Goal: Information Seeking & Learning: Learn about a topic

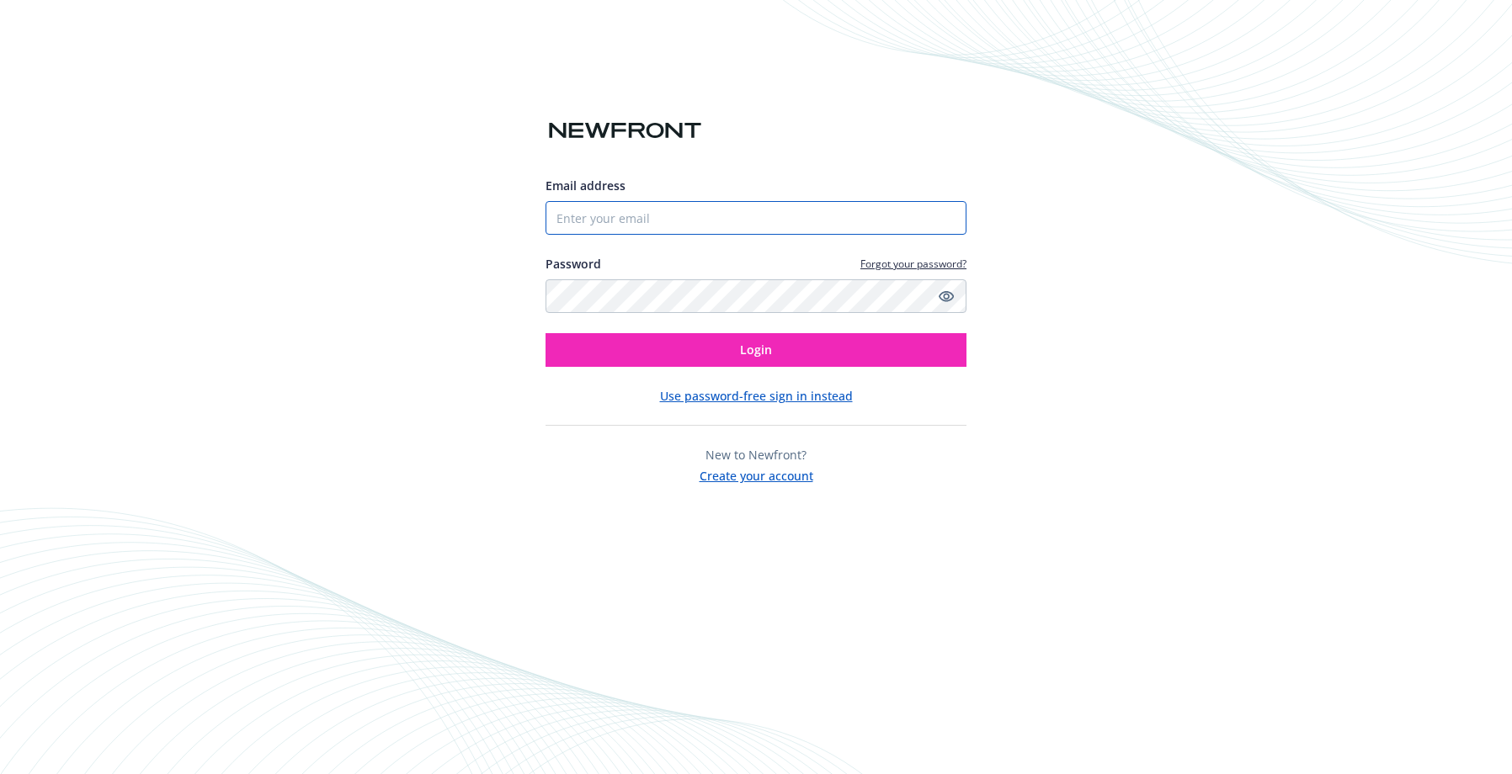
click at [674, 203] on input "Email address" at bounding box center [756, 218] width 421 height 34
click at [673, 221] on input "Email address" at bounding box center [756, 218] width 421 height 34
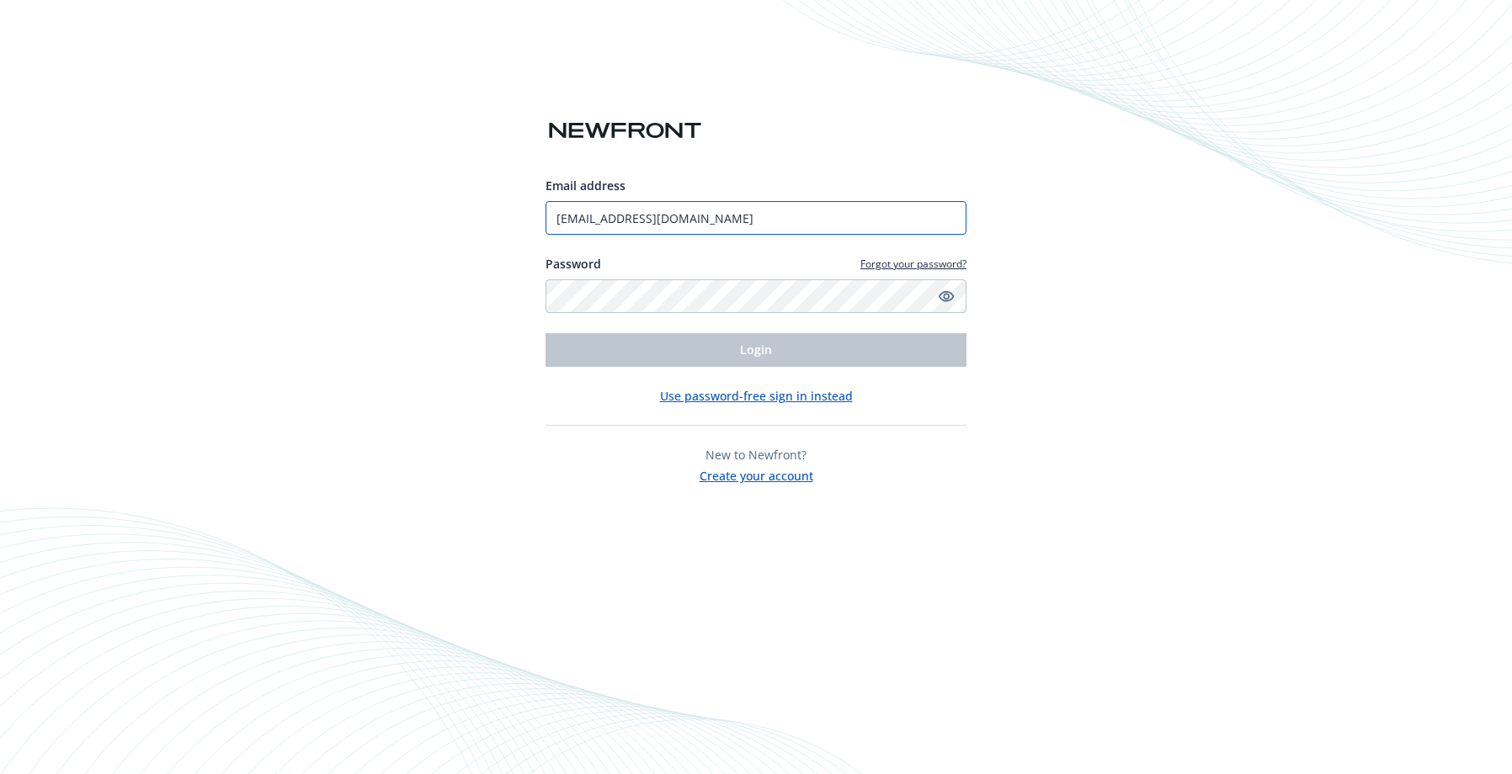
type input "[EMAIL_ADDRESS][DOMAIN_NAME]"
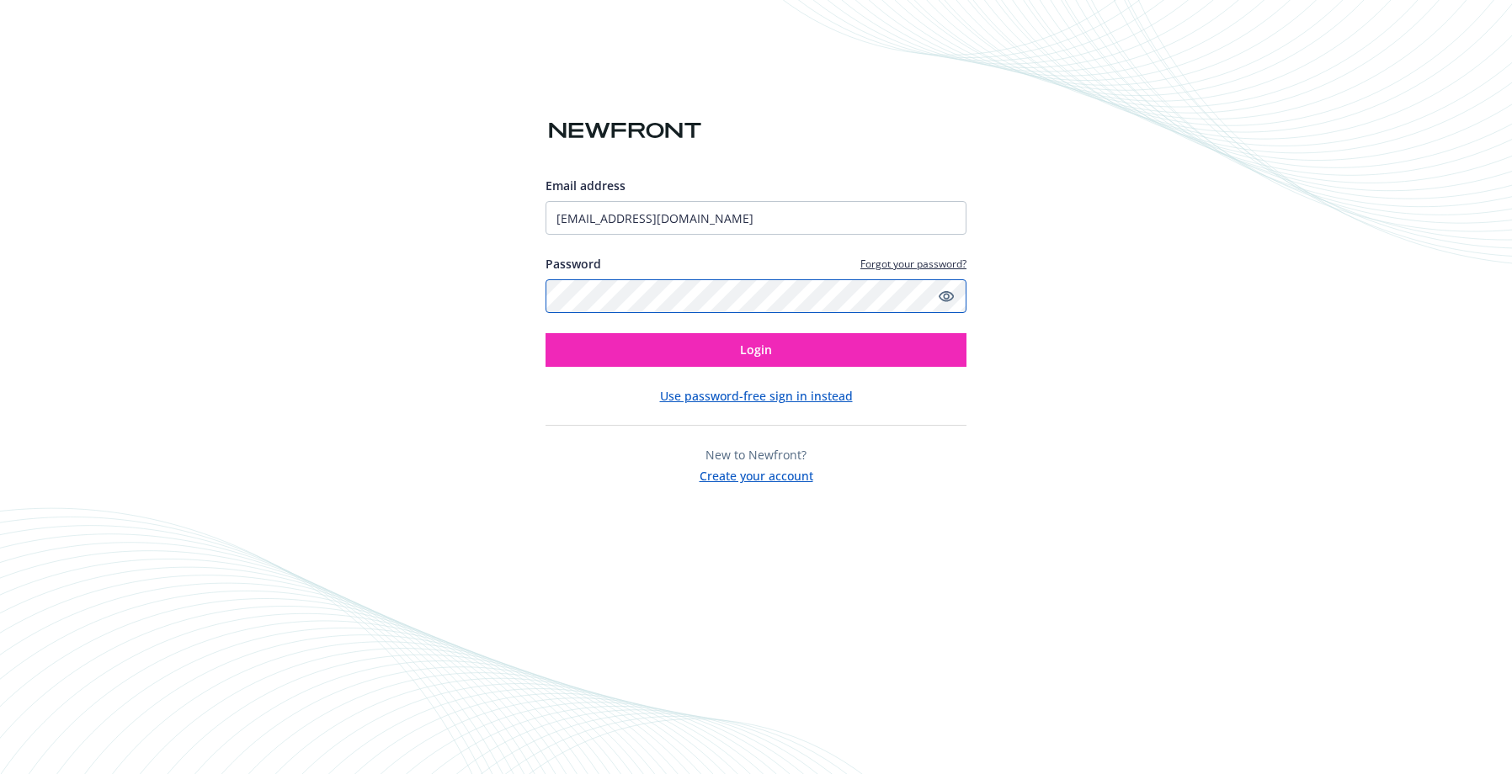
click at [546, 333] on button "Login" at bounding box center [756, 350] width 421 height 34
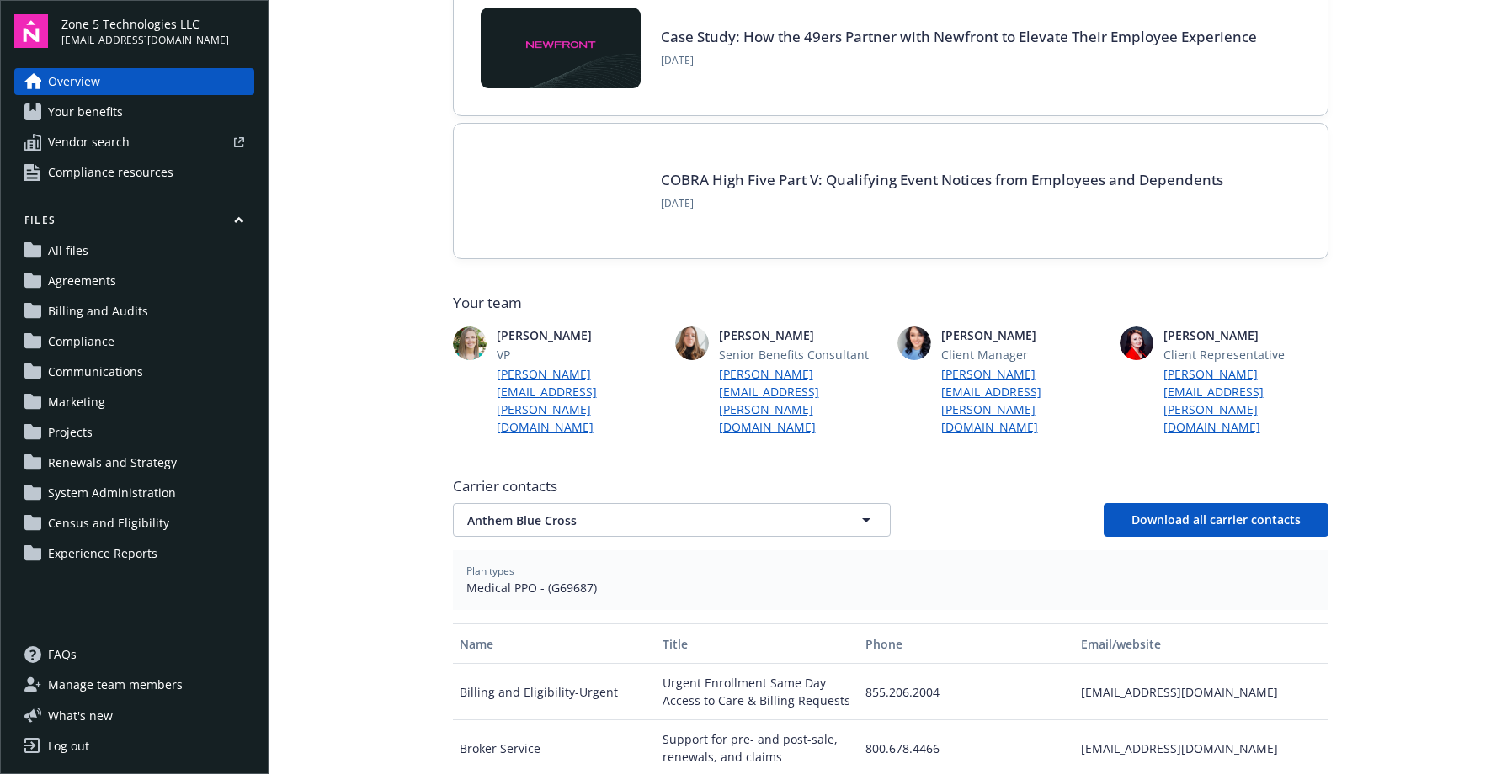
scroll to position [168, 0]
